Goal: Information Seeking & Learning: Compare options

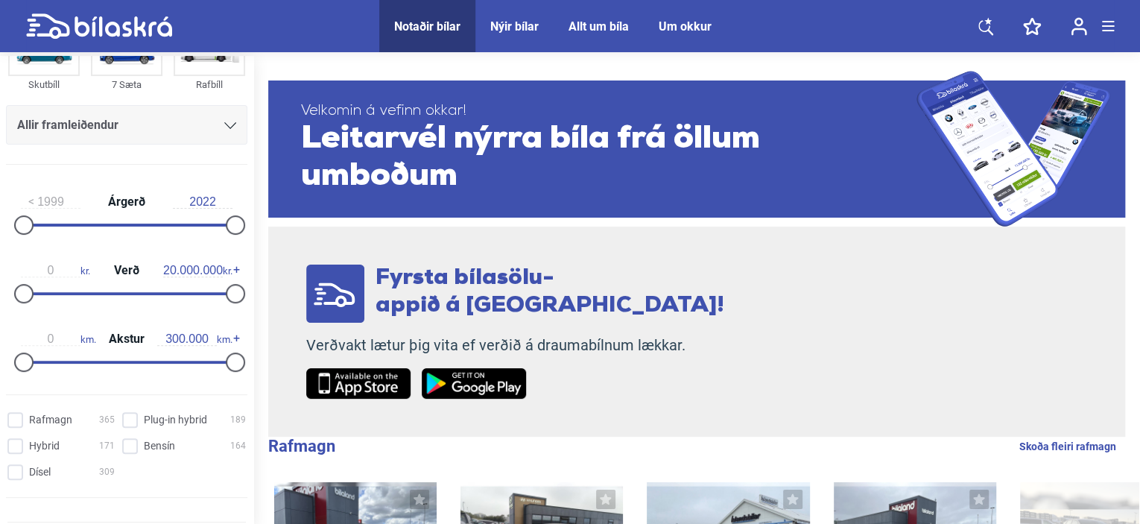
scroll to position [156, 0]
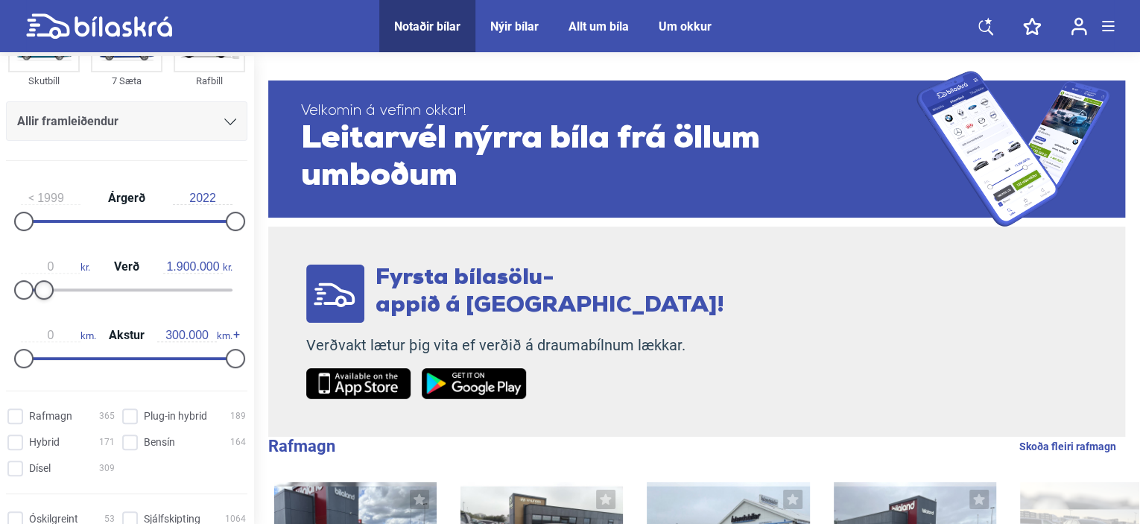
type input "1.800.000"
drag, startPoint x: 230, startPoint y: 286, endPoint x: 42, endPoint y: 291, distance: 187.8
click at [42, 291] on div at bounding box center [43, 289] width 19 height 19
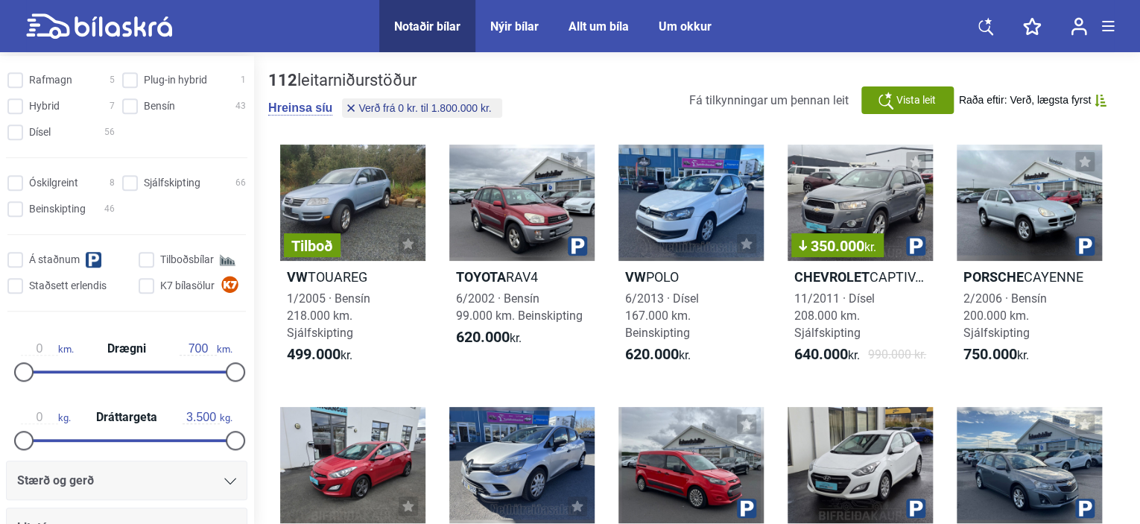
scroll to position [435, 0]
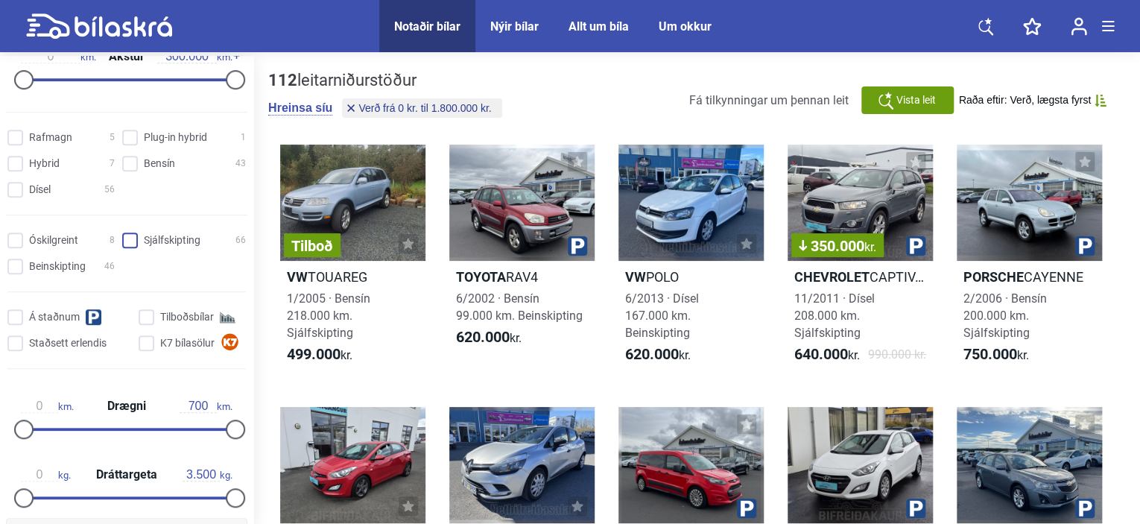
click at [129, 239] on input "Sjálfskipting 66" at bounding box center [186, 241] width 124 height 16
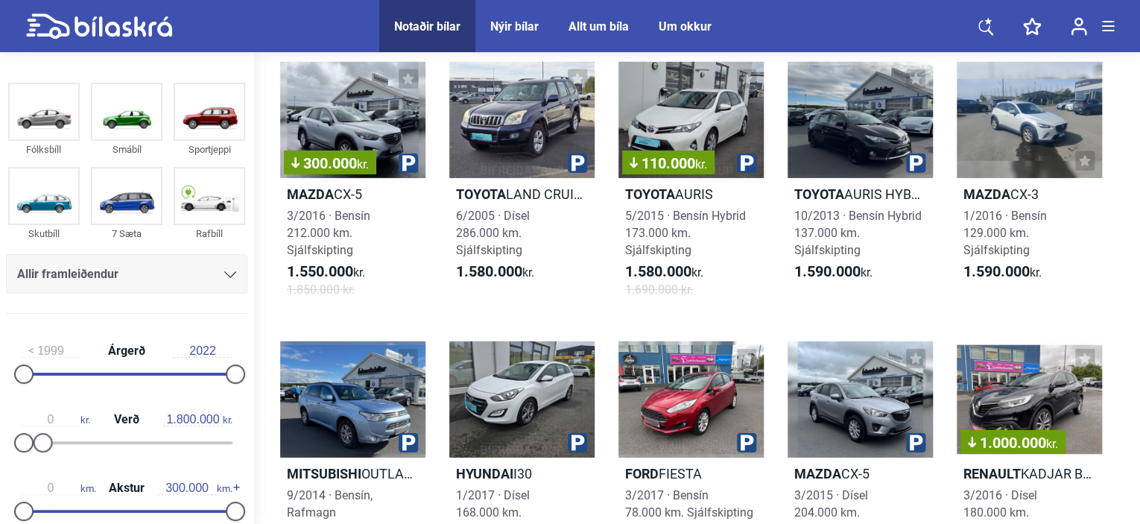
scroll to position [2304, 0]
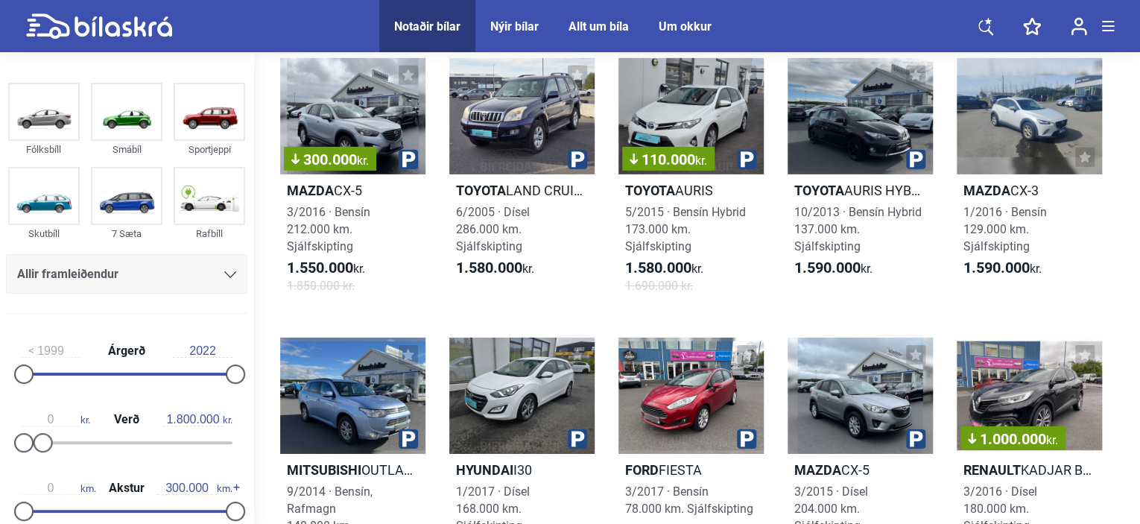
checkbox input "false"
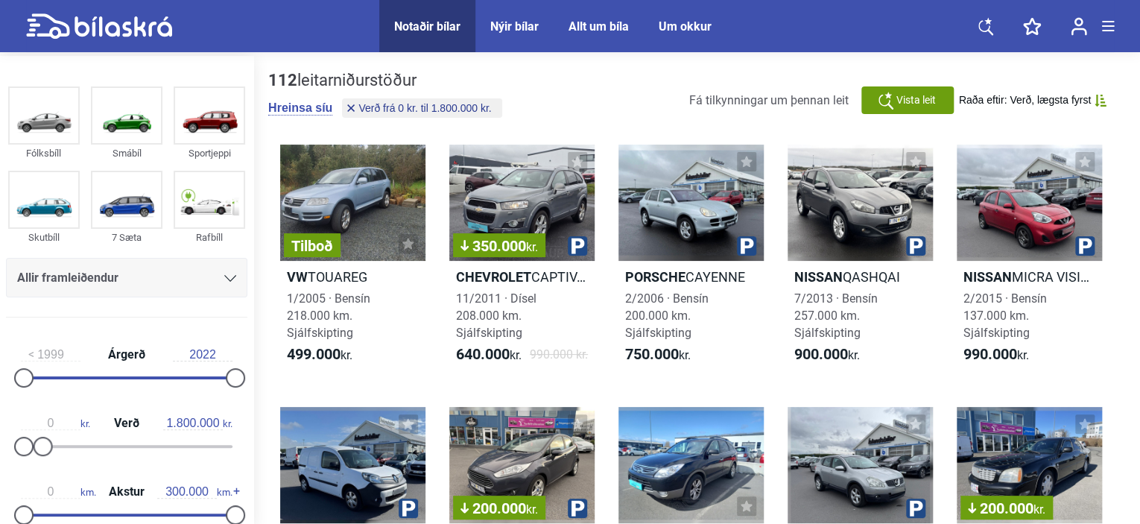
type input "20.000.000"
